Goal: Transaction & Acquisition: Purchase product/service

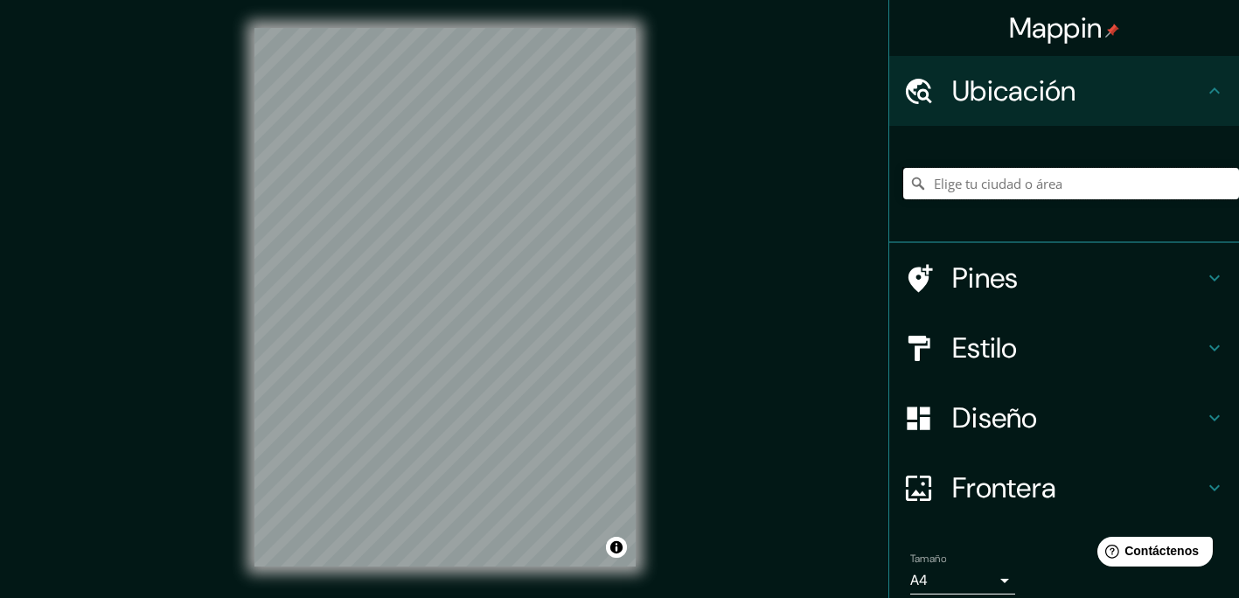
click at [976, 192] on input "Elige tu ciudad o área" at bounding box center [1071, 183] width 336 height 31
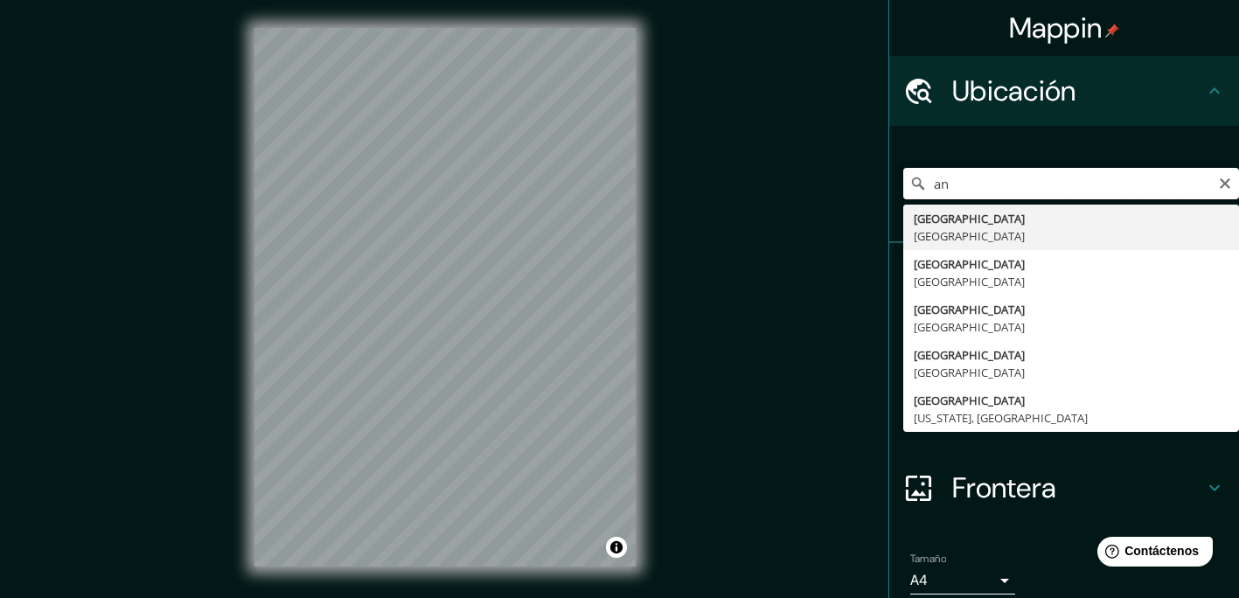
type input "a"
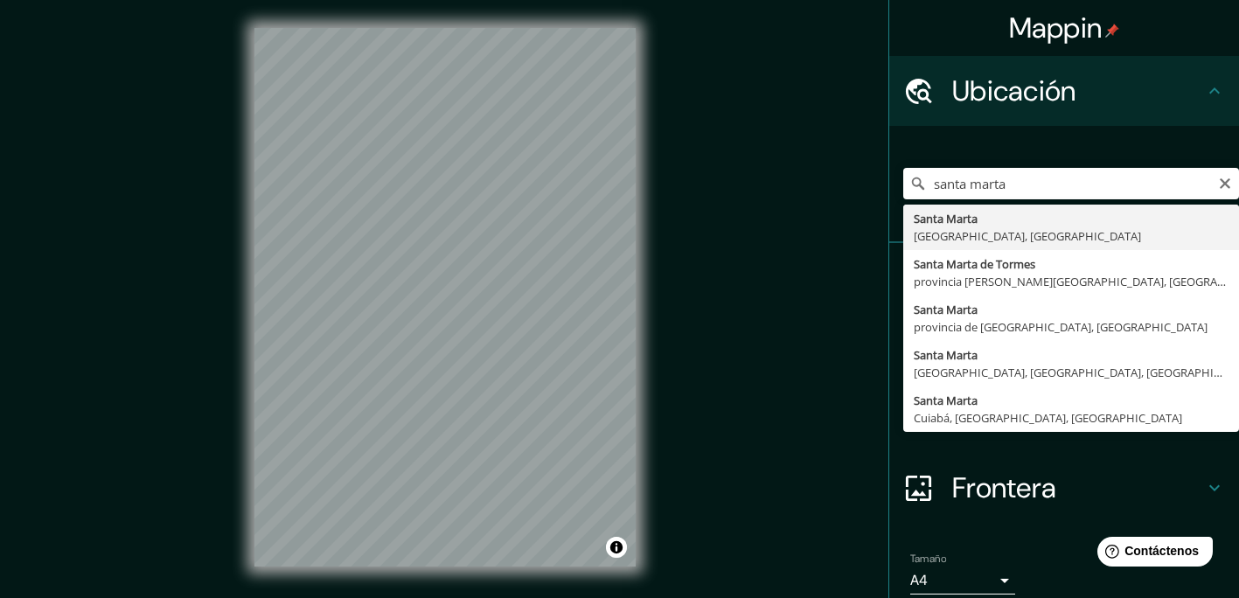
type input "[GEOGRAPHIC_DATA], [GEOGRAPHIC_DATA], [GEOGRAPHIC_DATA]"
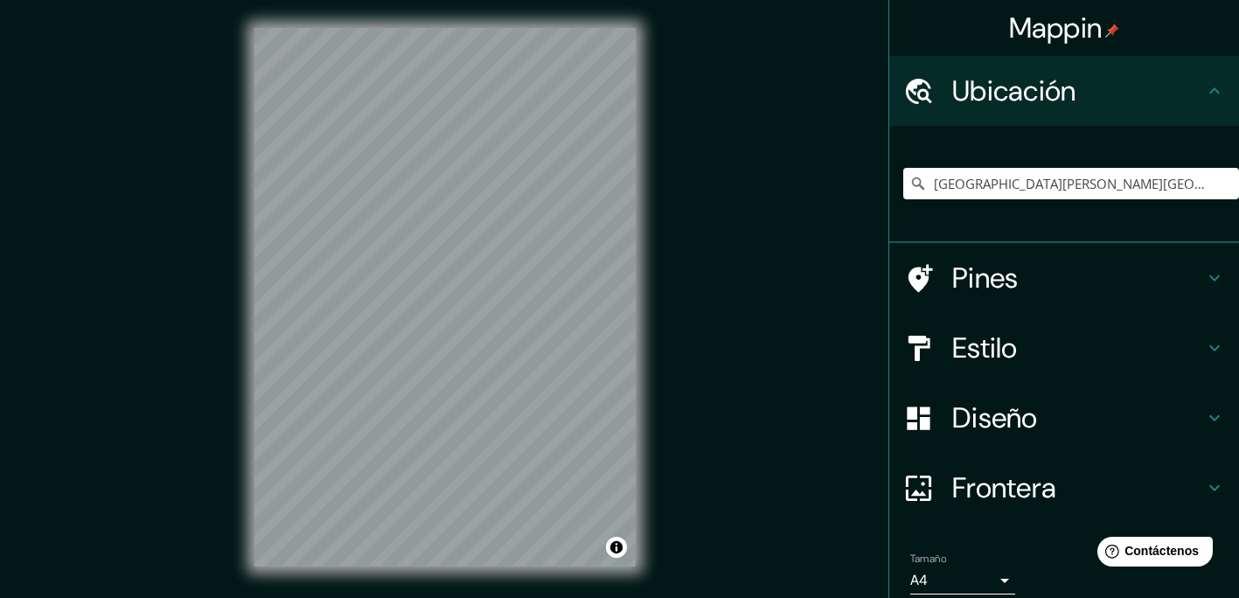
click at [1045, 351] on h4 "Estilo" at bounding box center [1078, 347] width 252 height 35
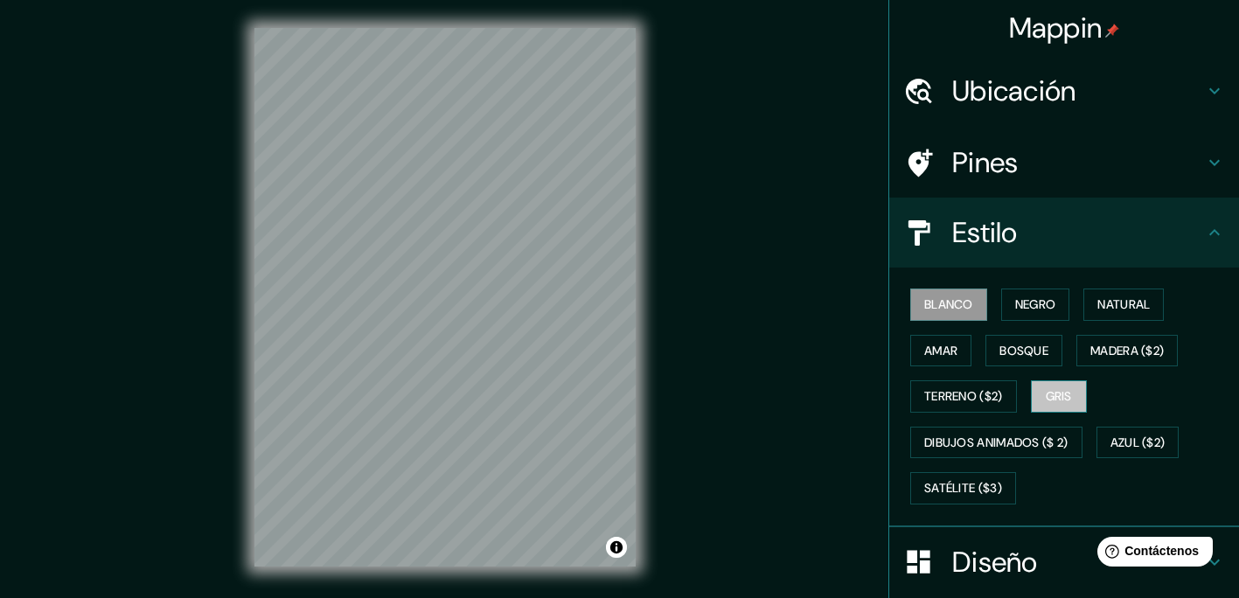
click at [1055, 389] on font "Gris" at bounding box center [1058, 396] width 26 height 22
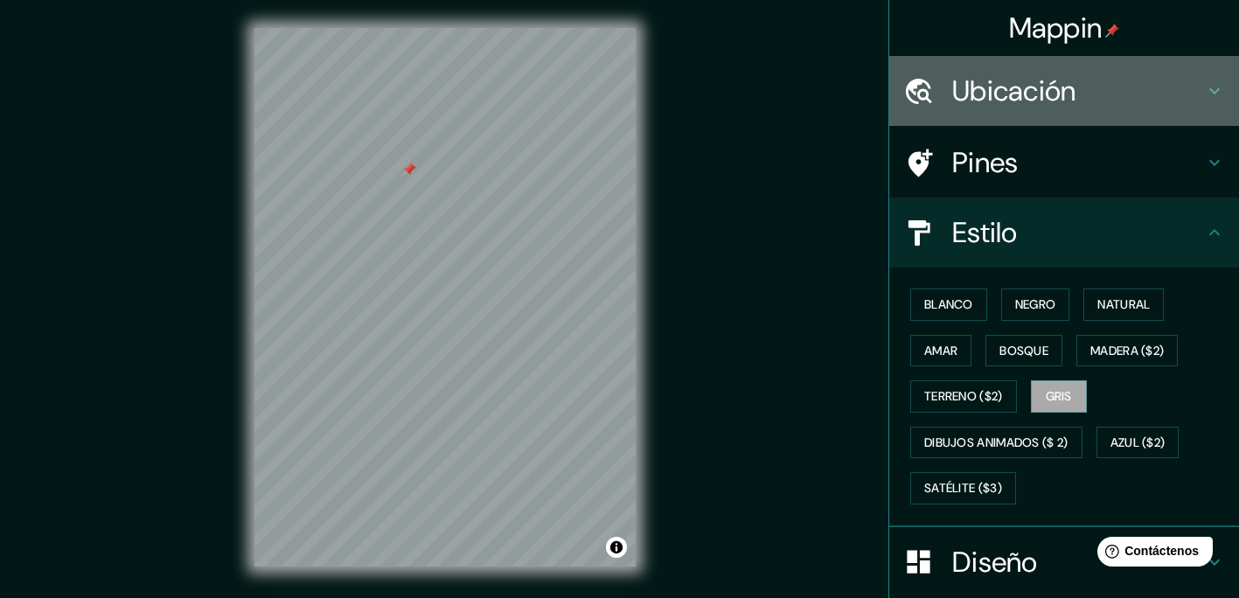
click at [1101, 68] on div "Ubicación" at bounding box center [1064, 91] width 350 height 70
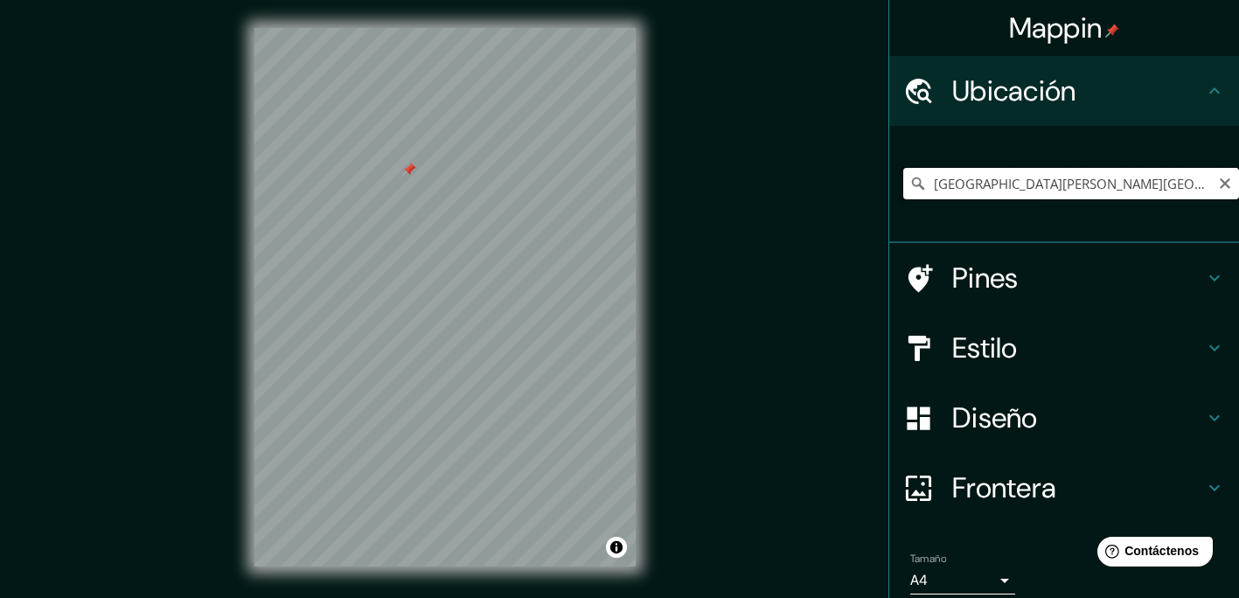
click at [1136, 175] on input "[GEOGRAPHIC_DATA][PERSON_NAME][GEOGRAPHIC_DATA], [GEOGRAPHIC_DATA]" at bounding box center [1071, 183] width 336 height 31
click at [1218, 184] on icon "Claro" at bounding box center [1225, 184] width 14 height 14
click at [1109, 186] on input "Elige tu ciudad o área" at bounding box center [1071, 183] width 336 height 31
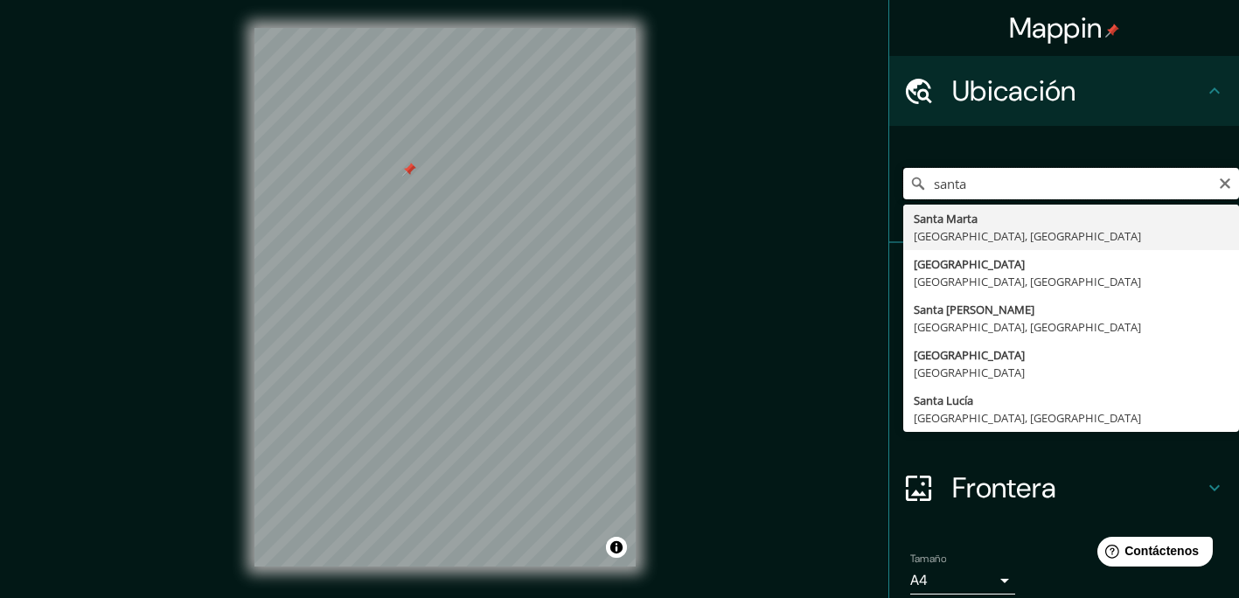
type input "[GEOGRAPHIC_DATA][PERSON_NAME][GEOGRAPHIC_DATA], [GEOGRAPHIC_DATA]"
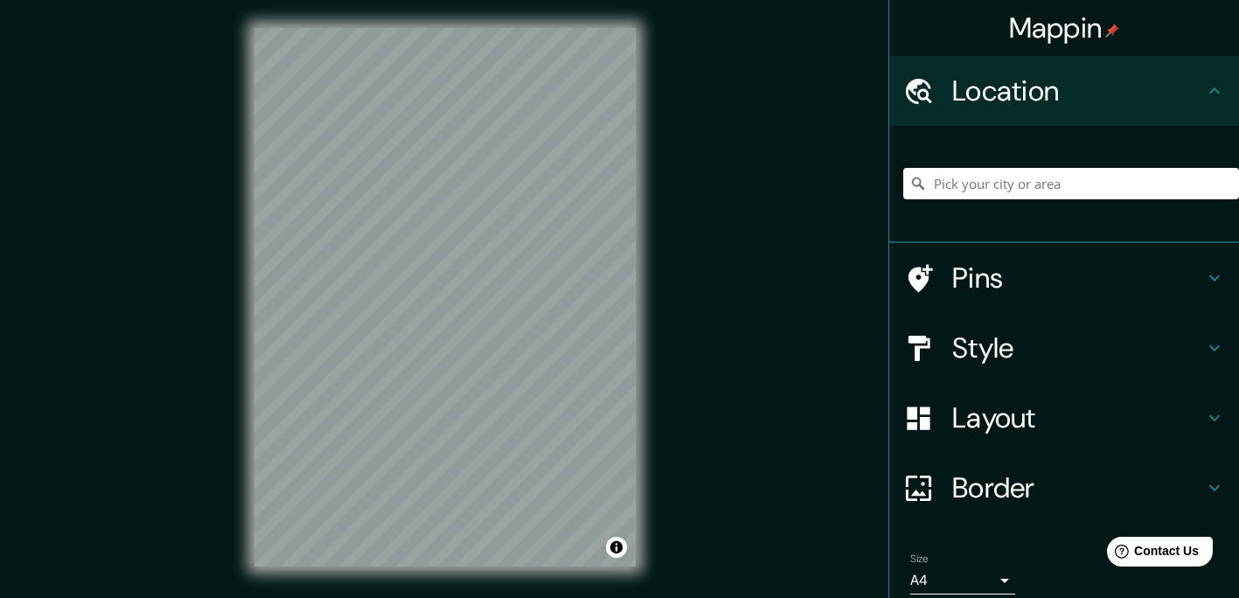
click at [1039, 189] on input "Pick your city or area" at bounding box center [1071, 183] width 336 height 31
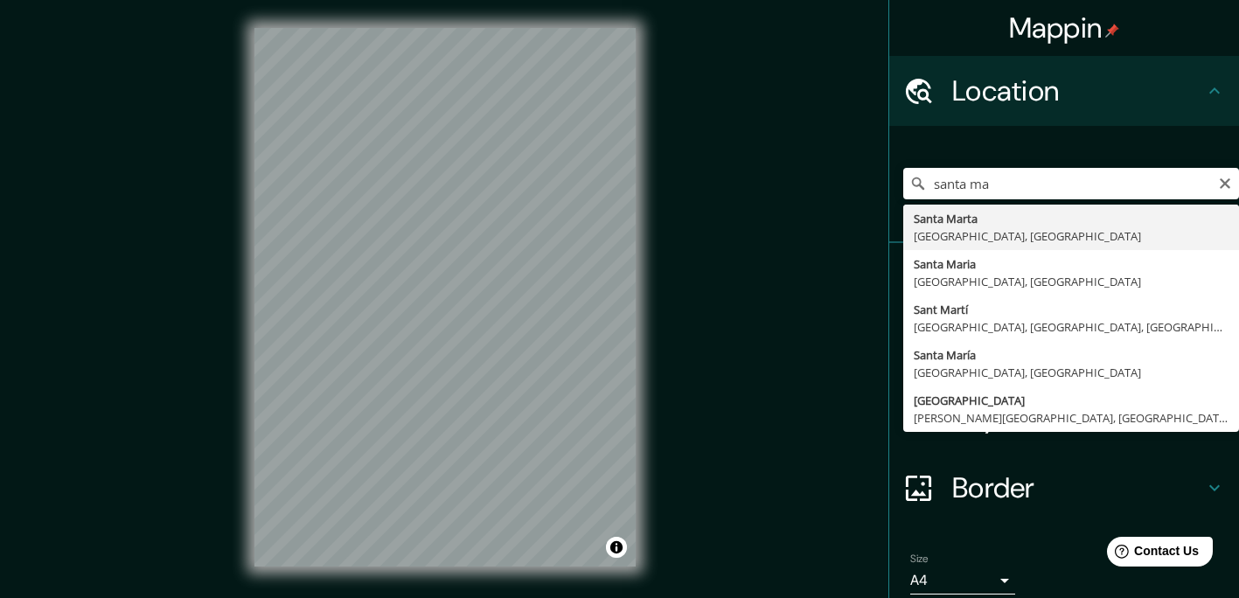
type input "[GEOGRAPHIC_DATA], [GEOGRAPHIC_DATA], [GEOGRAPHIC_DATA]"
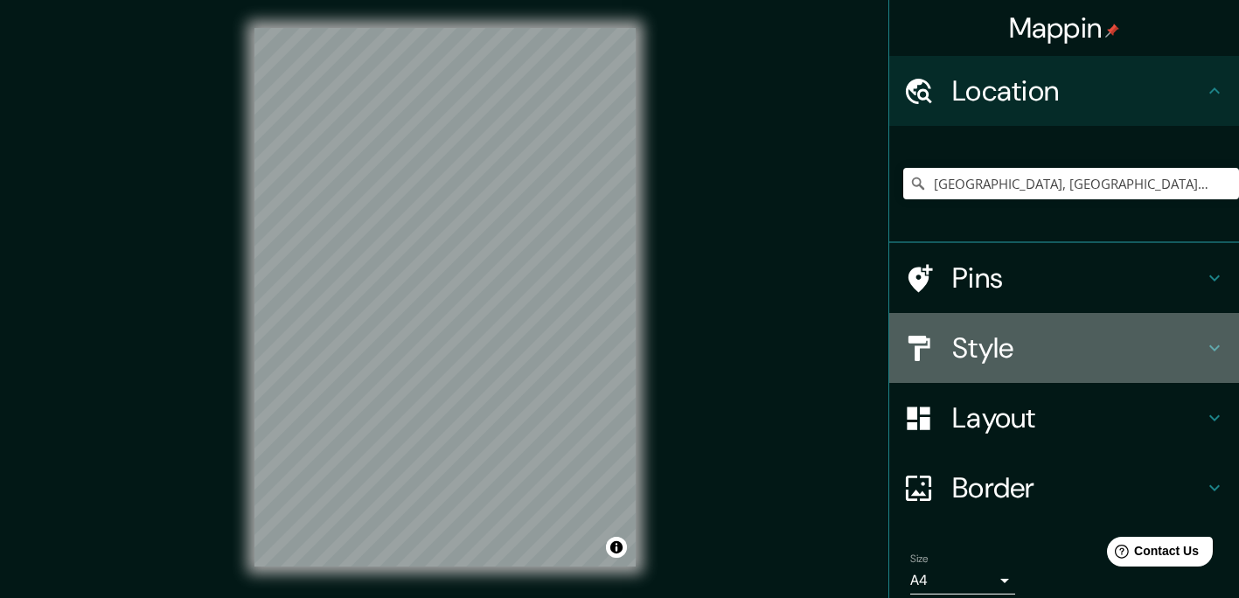
click at [1045, 340] on h4 "Style" at bounding box center [1078, 347] width 252 height 35
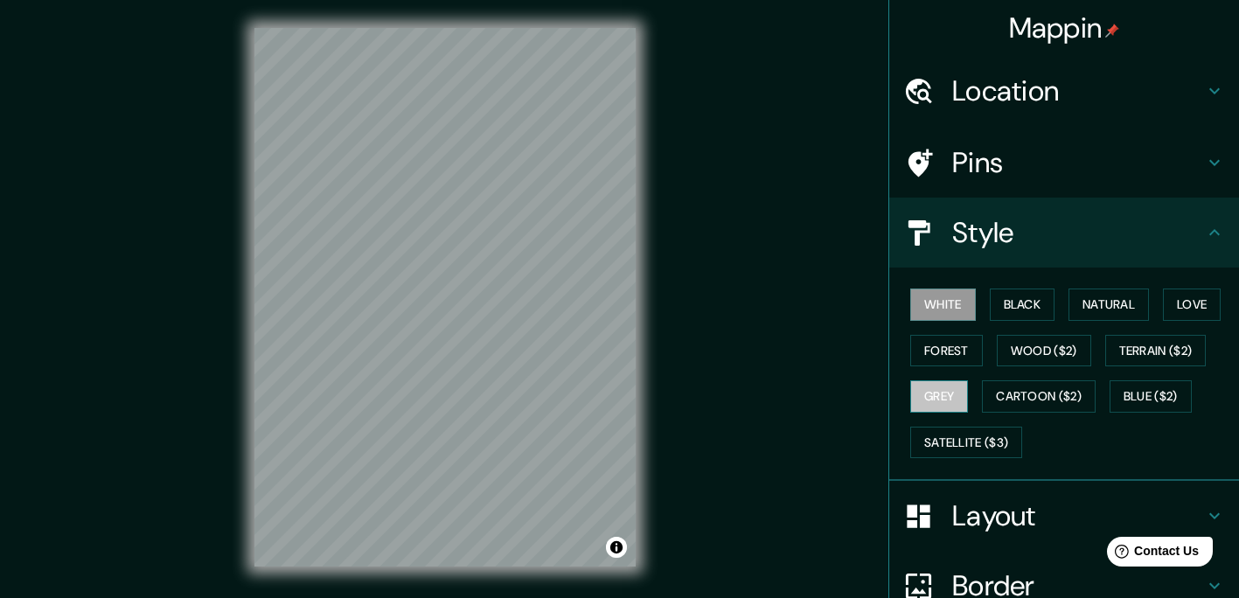
click at [932, 402] on button "Grey" at bounding box center [939, 396] width 58 height 32
click at [741, 328] on div "Mappin Location Santa Marta, Magdalena, Colombia Pins Style White Black Natural…" at bounding box center [619, 311] width 1239 height 622
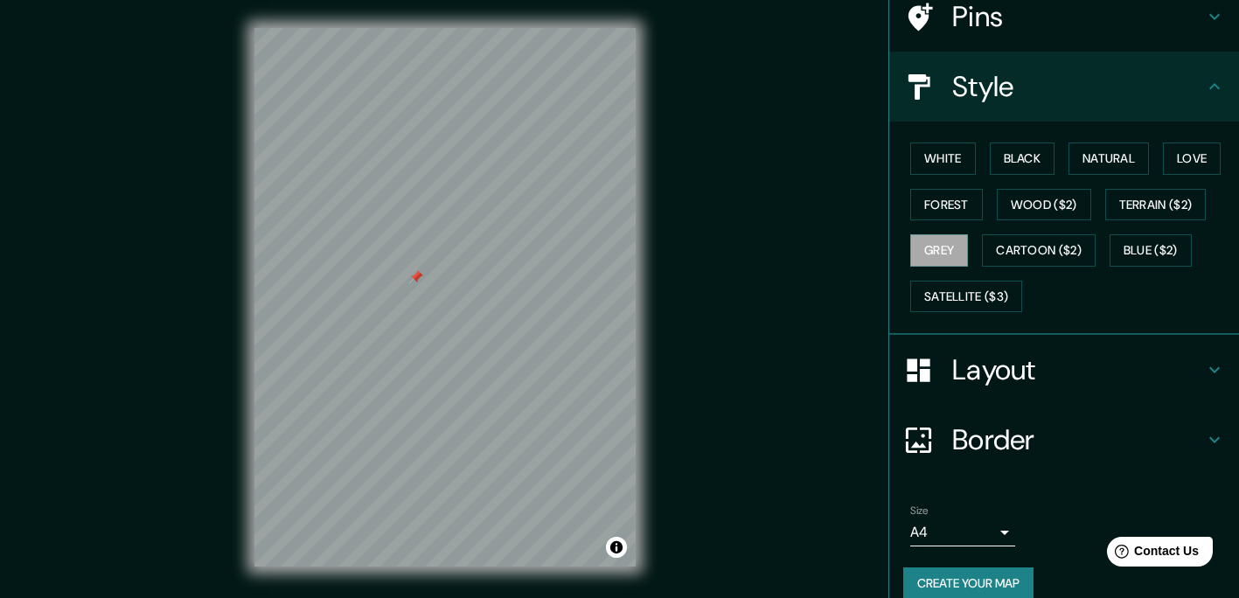
scroll to position [168, 0]
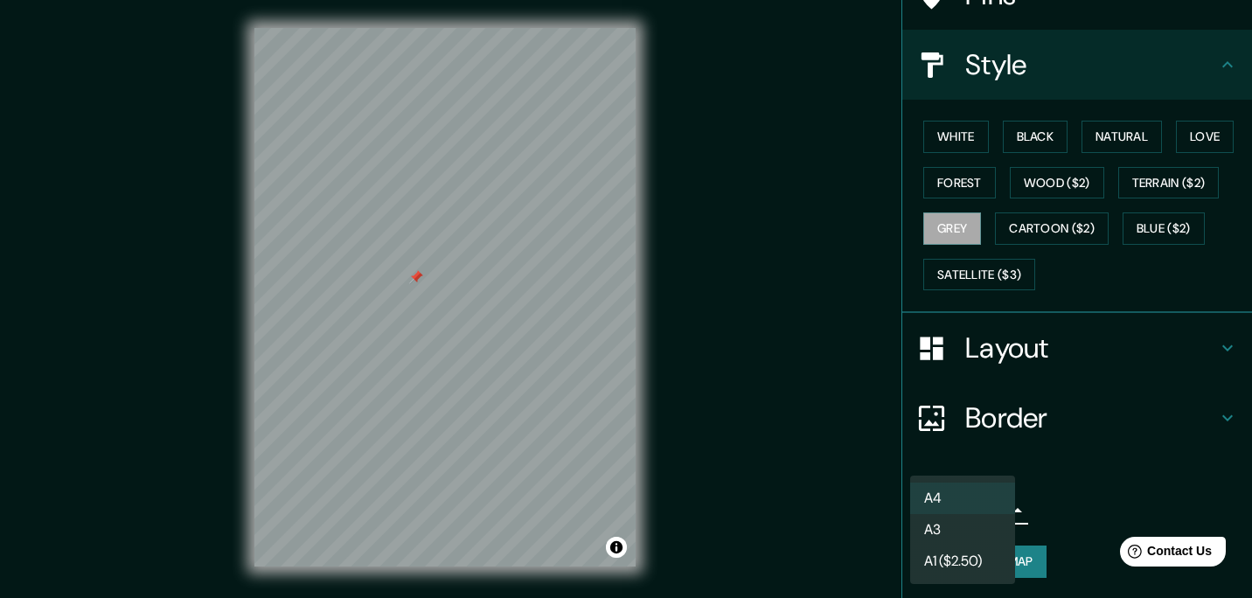
click at [945, 515] on body "Mappin Location Santa Marta, Magdalena, Colombia Pins Style White Black Natural…" at bounding box center [626, 299] width 1252 height 598
click at [939, 528] on li "A3" at bounding box center [962, 529] width 105 height 31
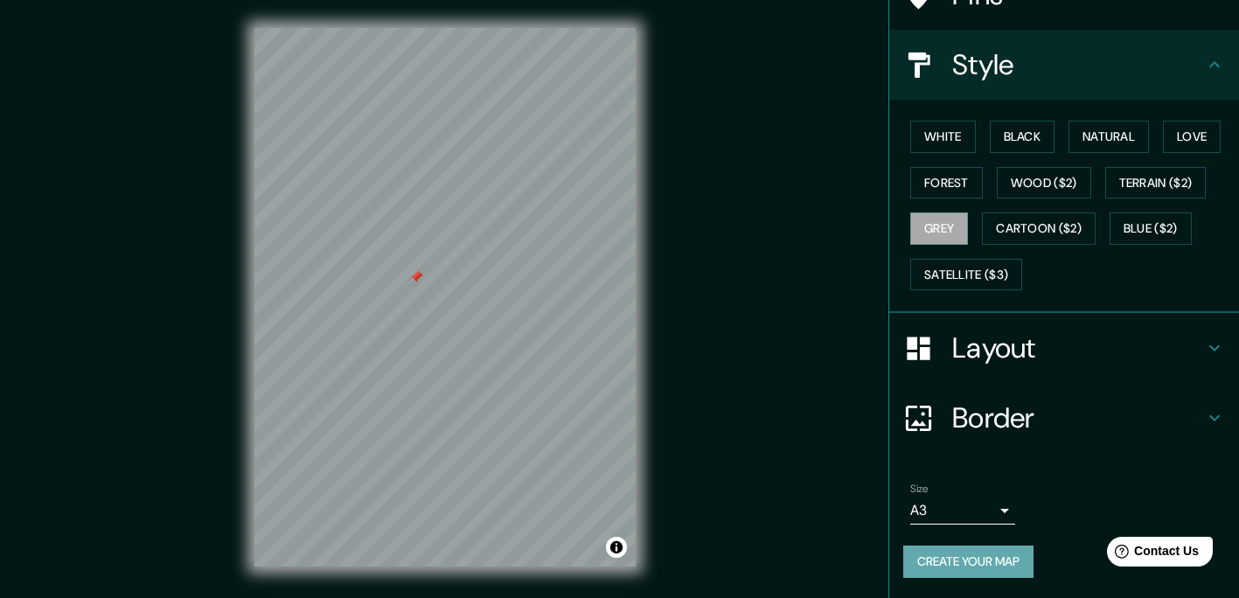
click at [934, 550] on button "Create your map" at bounding box center [968, 561] width 130 height 32
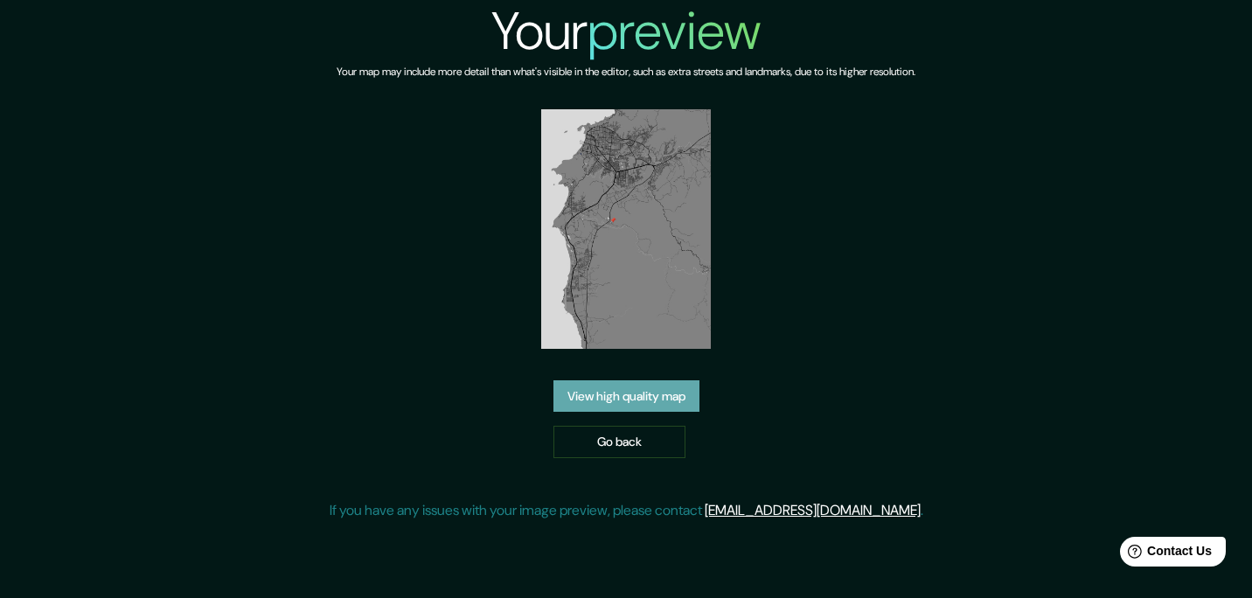
click at [629, 396] on link "View high quality map" at bounding box center [626, 396] width 146 height 32
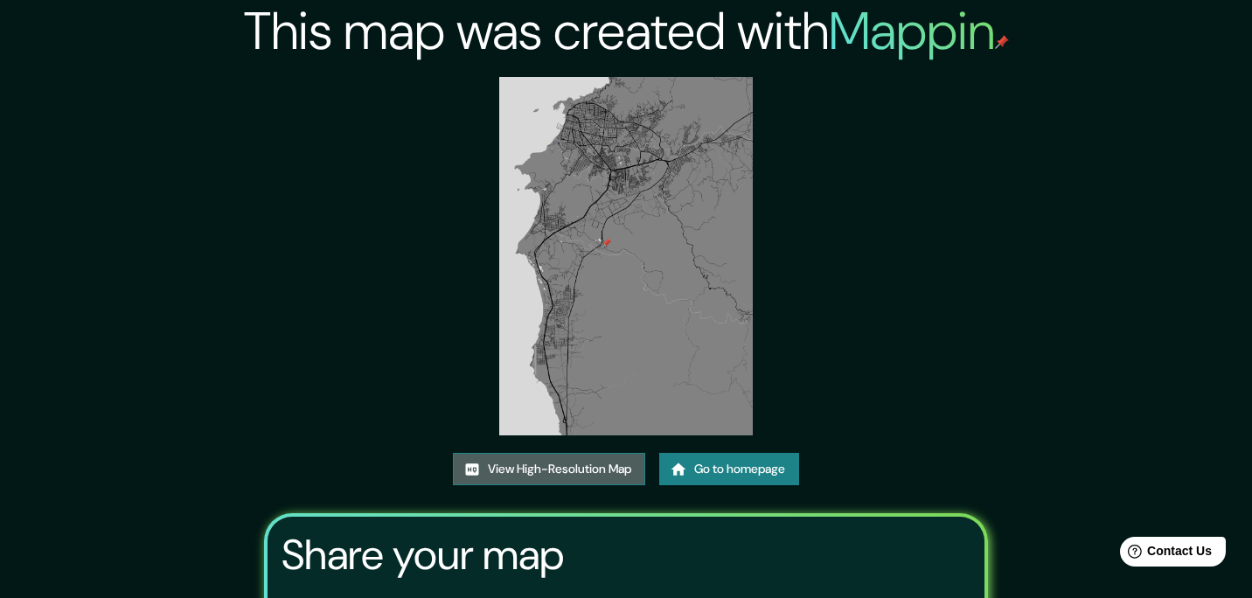
click at [531, 453] on link "View High-Resolution Map" at bounding box center [549, 469] width 192 height 32
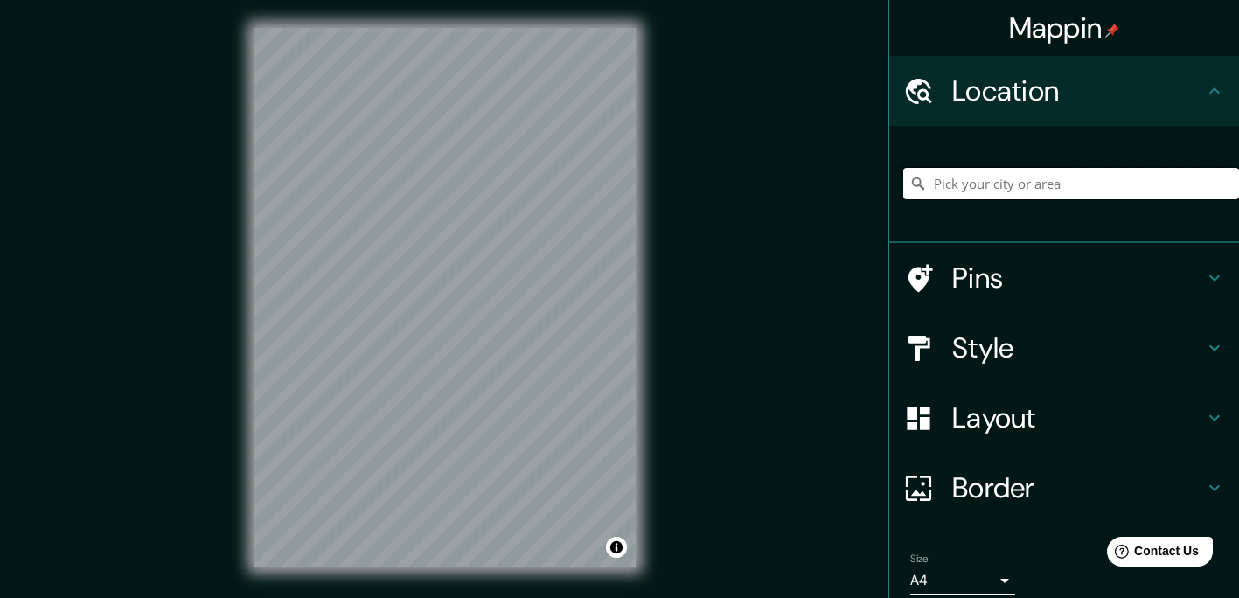
click at [970, 174] on input "Pick your city or area" at bounding box center [1071, 183] width 336 height 31
type input "Santa Marta, Magdalena, Colombia"
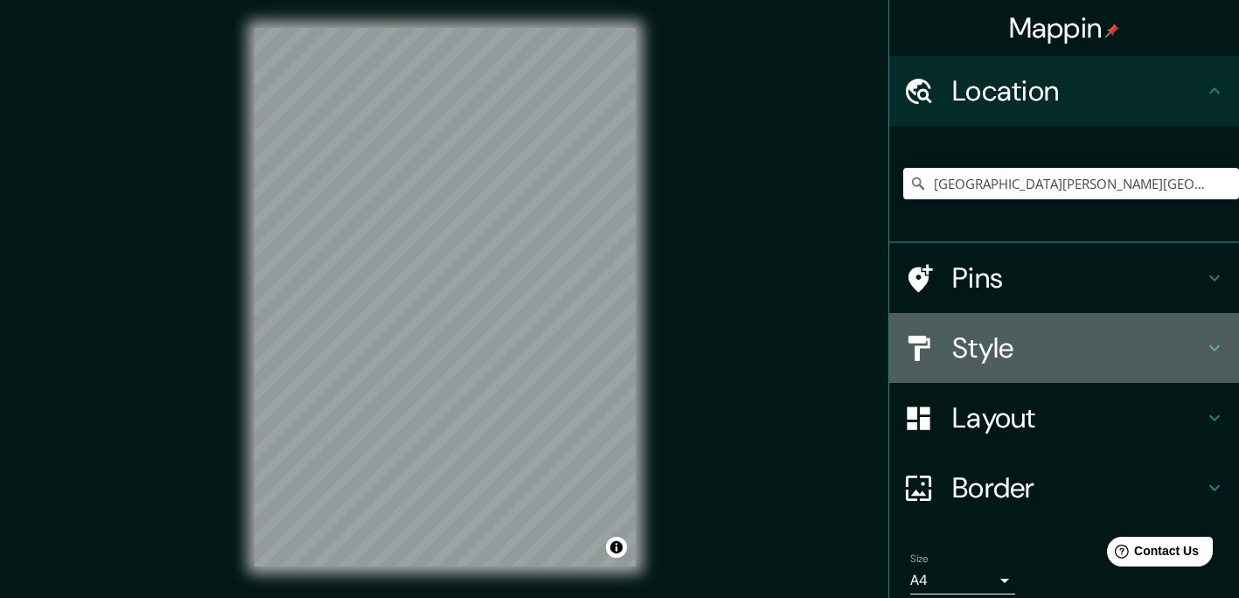
click at [1021, 347] on h4 "Style" at bounding box center [1078, 347] width 252 height 35
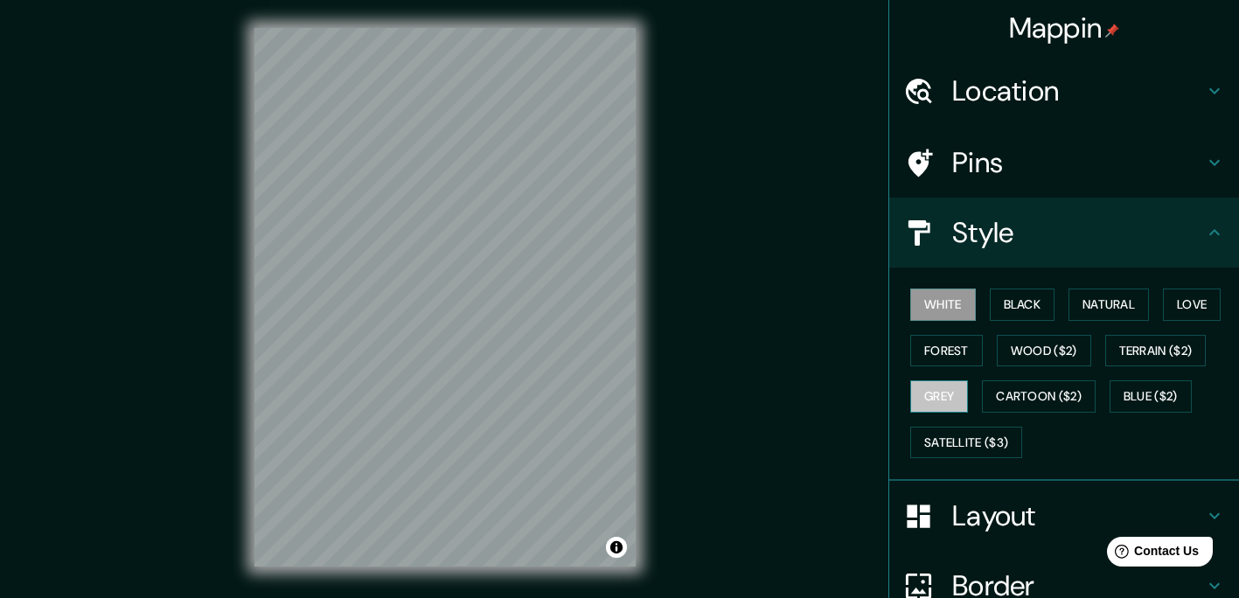
click at [935, 386] on button "Grey" at bounding box center [939, 396] width 58 height 32
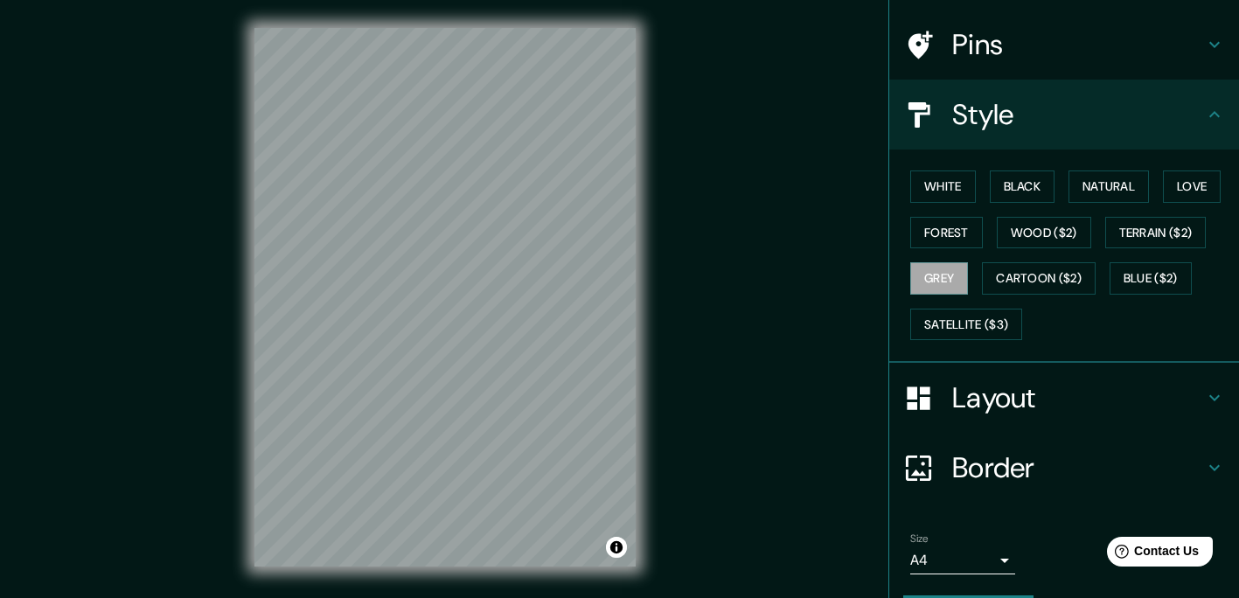
scroll to position [168, 0]
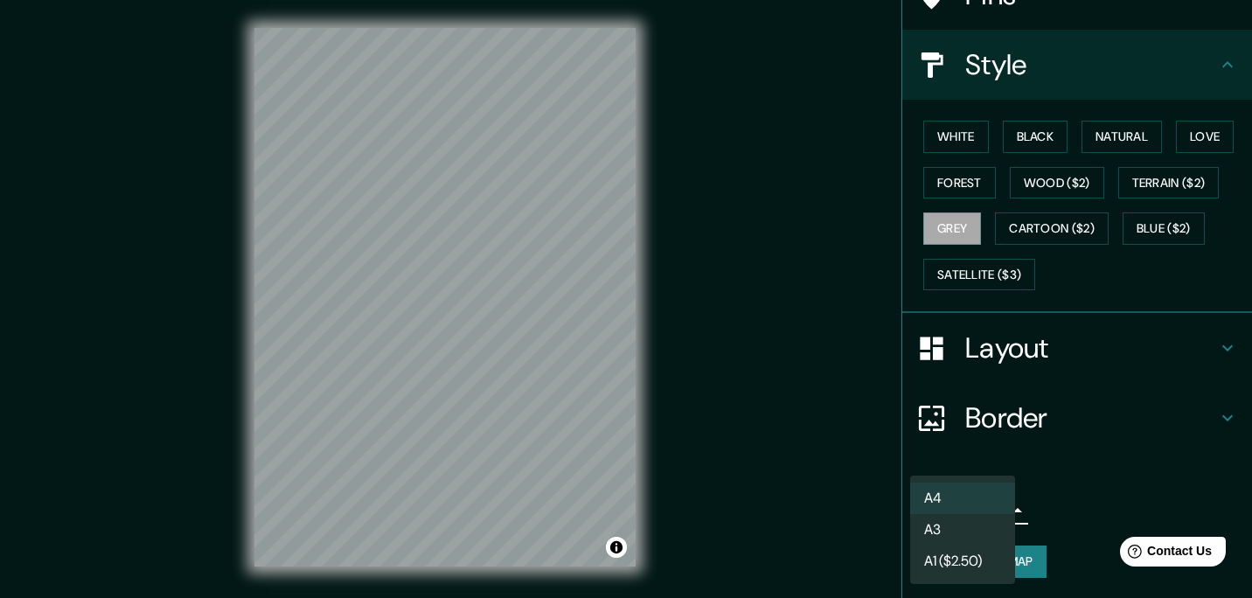
click at [914, 513] on body "Mappin Location Santa Marta, Magdalena, Colombia Santa Marta Magdalena, Colombi…" at bounding box center [626, 299] width 1252 height 598
click at [927, 523] on li "A3" at bounding box center [962, 529] width 105 height 31
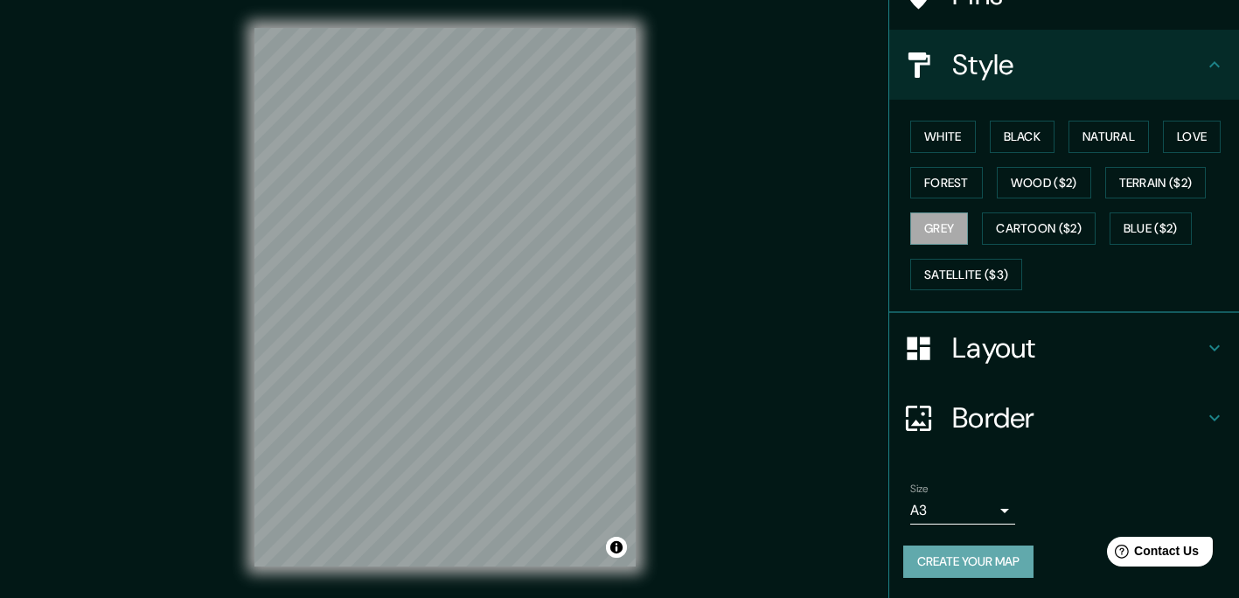
click at [931, 552] on button "Create your map" at bounding box center [968, 561] width 130 height 32
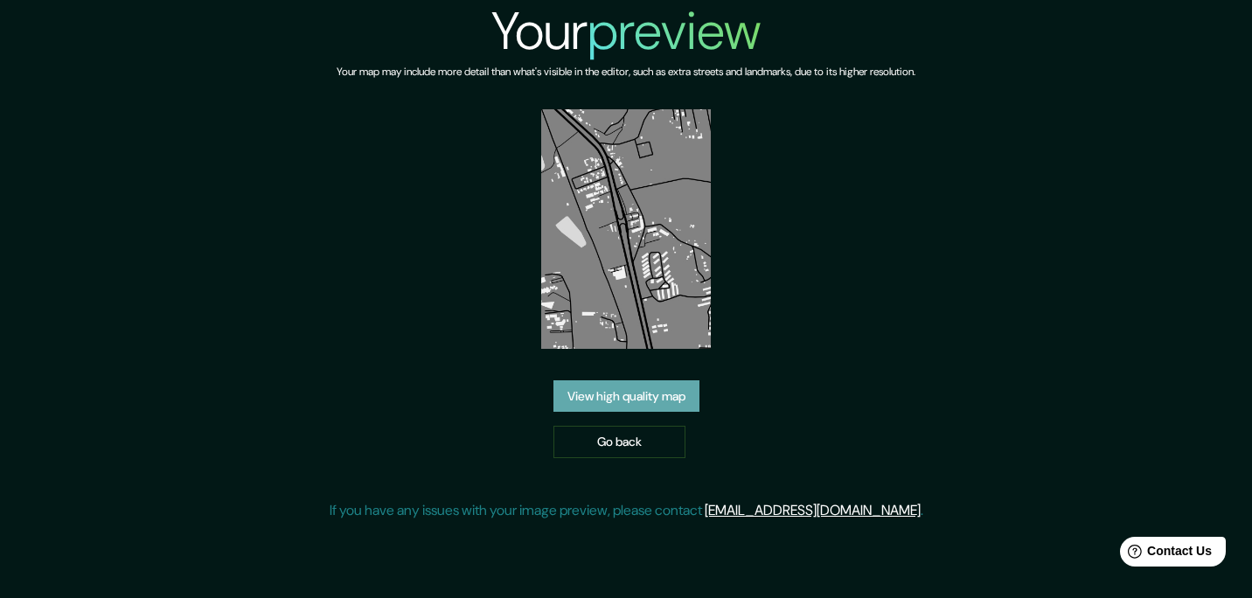
click at [570, 380] on link "View high quality map" at bounding box center [626, 396] width 146 height 32
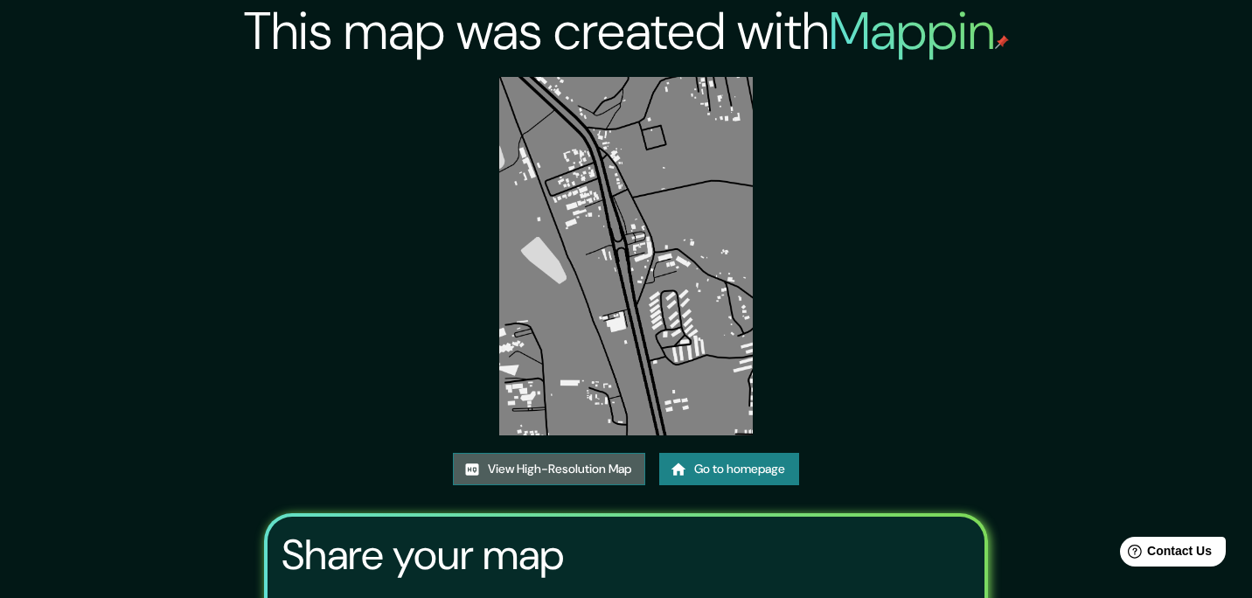
click at [576, 453] on link "View High-Resolution Map" at bounding box center [549, 469] width 192 height 32
